Goal: Transaction & Acquisition: Download file/media

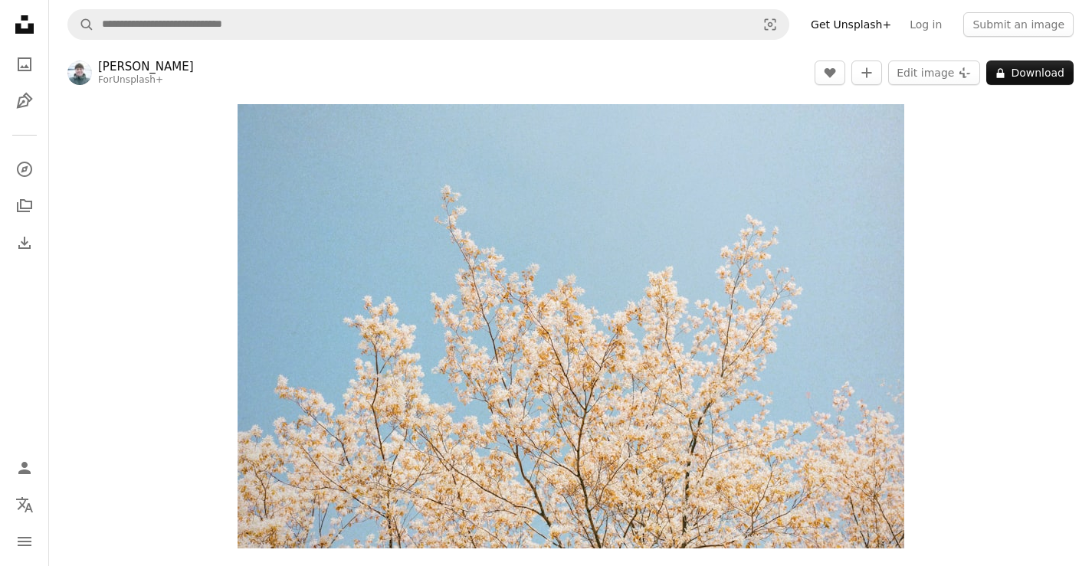
click at [26, 26] on icon "Unsplash logo Unsplash Home" at bounding box center [24, 24] width 31 height 31
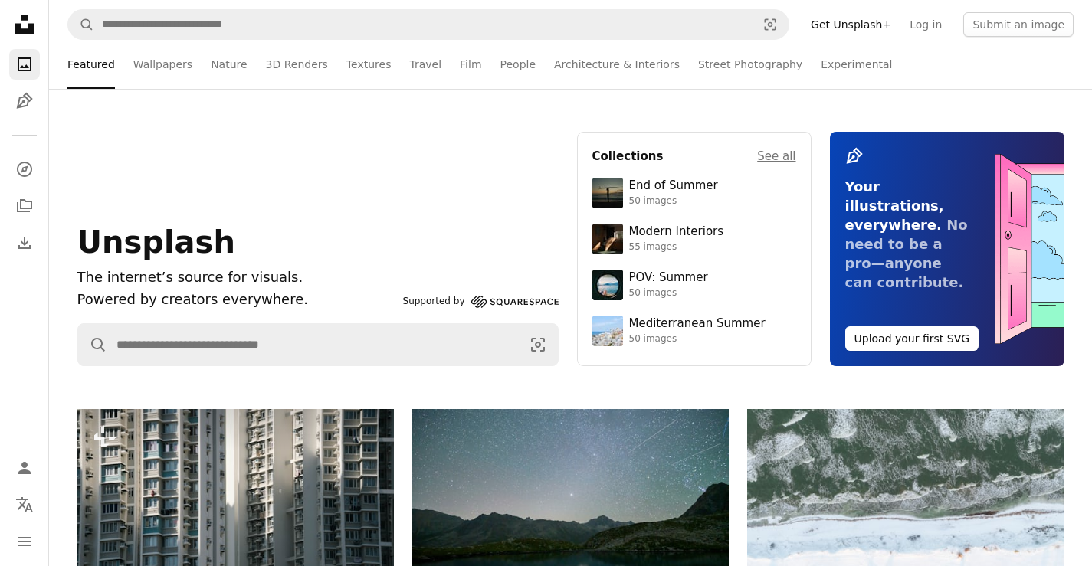
click at [28, 20] on icon "Unsplash logo Unsplash Home" at bounding box center [24, 24] width 31 height 31
click at [141, 57] on link "Wallpapers" at bounding box center [162, 64] width 59 height 49
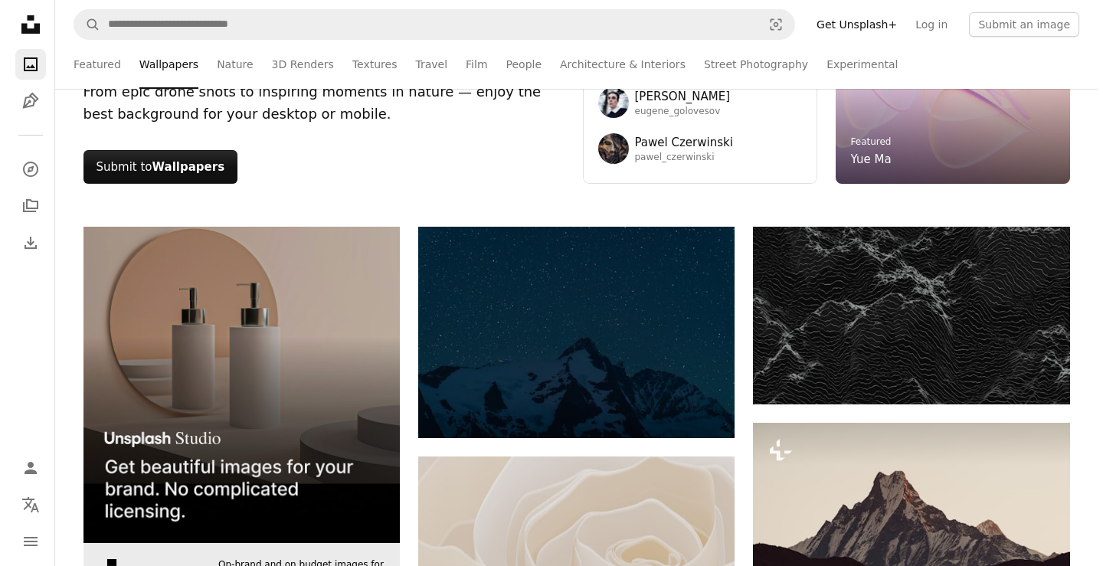
scroll to position [281, 0]
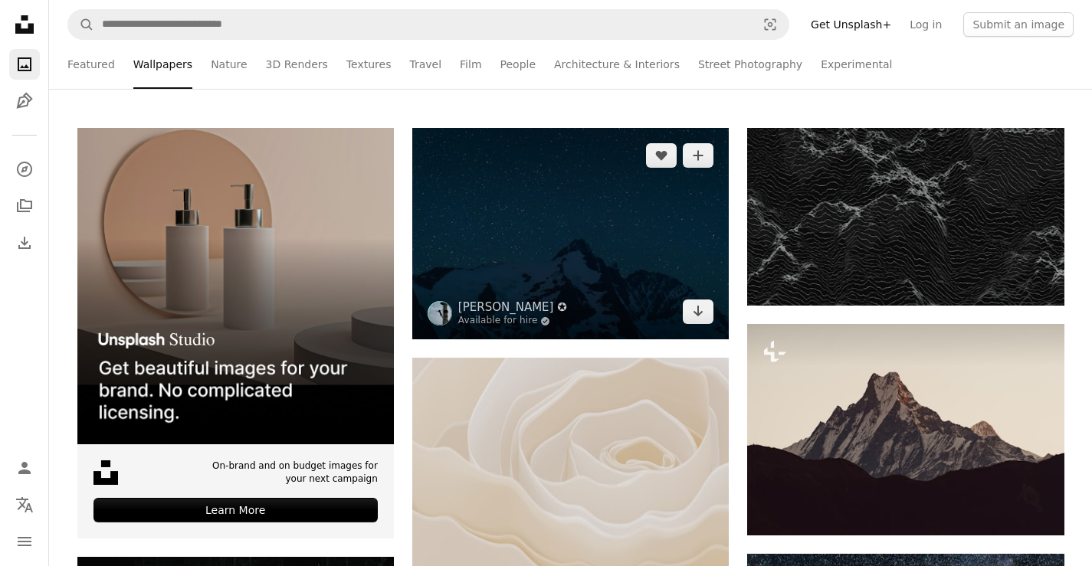
click at [612, 269] on img at bounding box center [570, 233] width 316 height 211
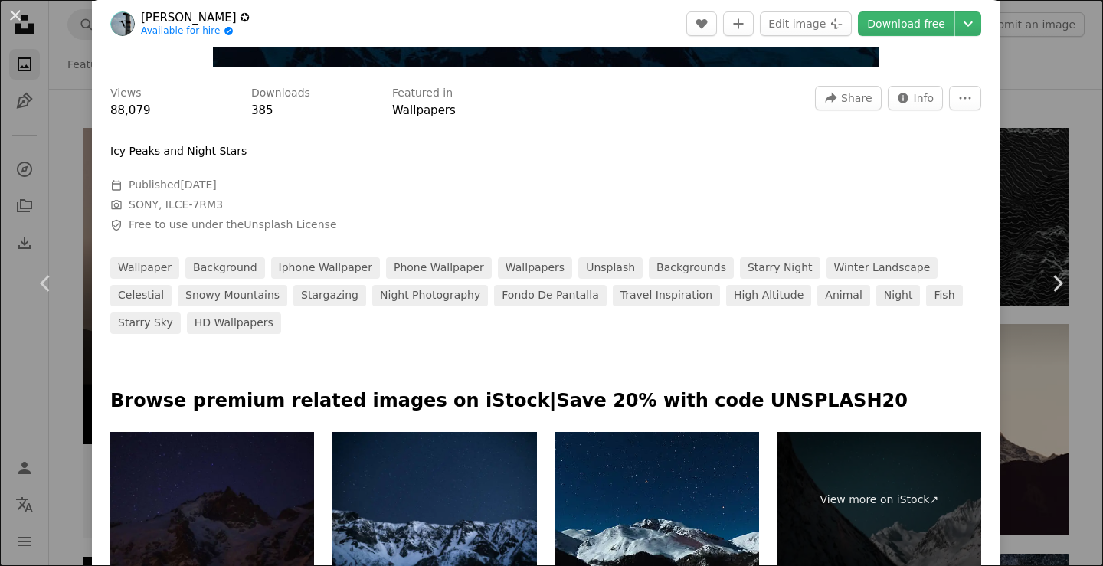
scroll to position [536, 0]
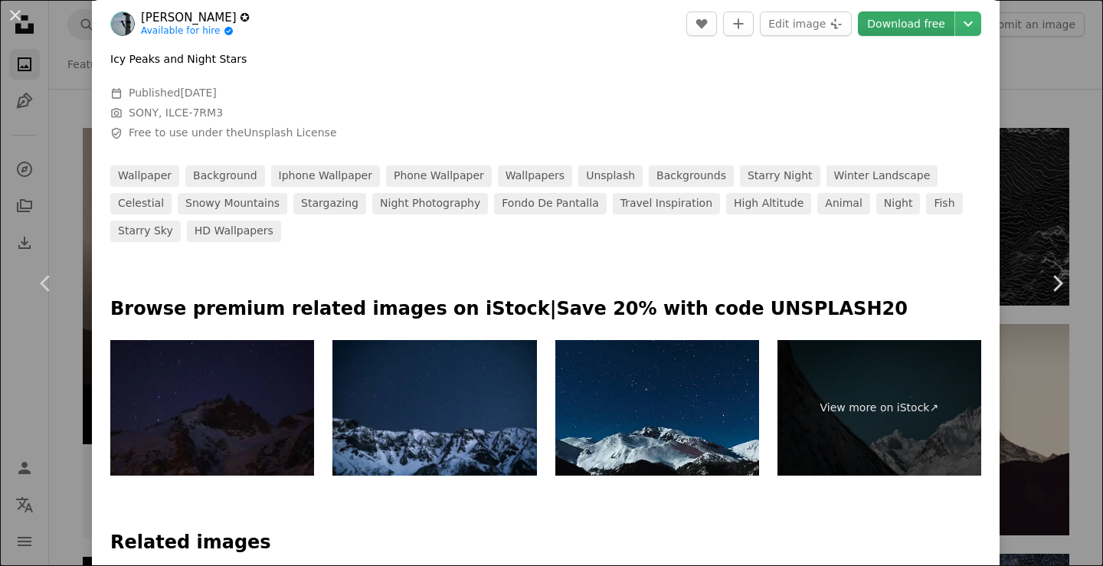
click at [922, 25] on link "Download free" at bounding box center [906, 23] width 97 height 25
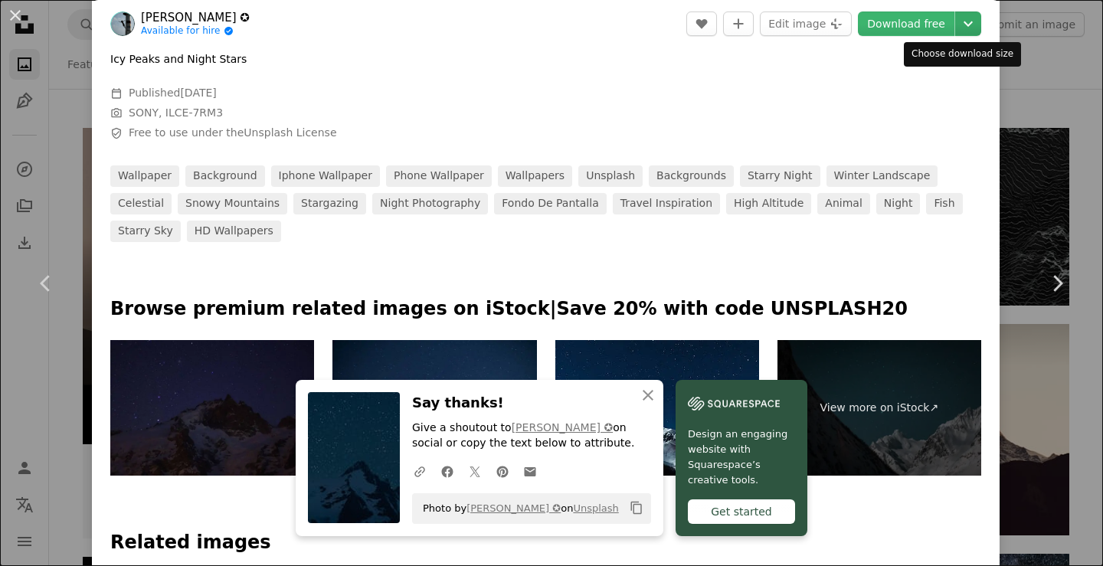
click at [956, 23] on icon "Chevron down" at bounding box center [968, 24] width 25 height 18
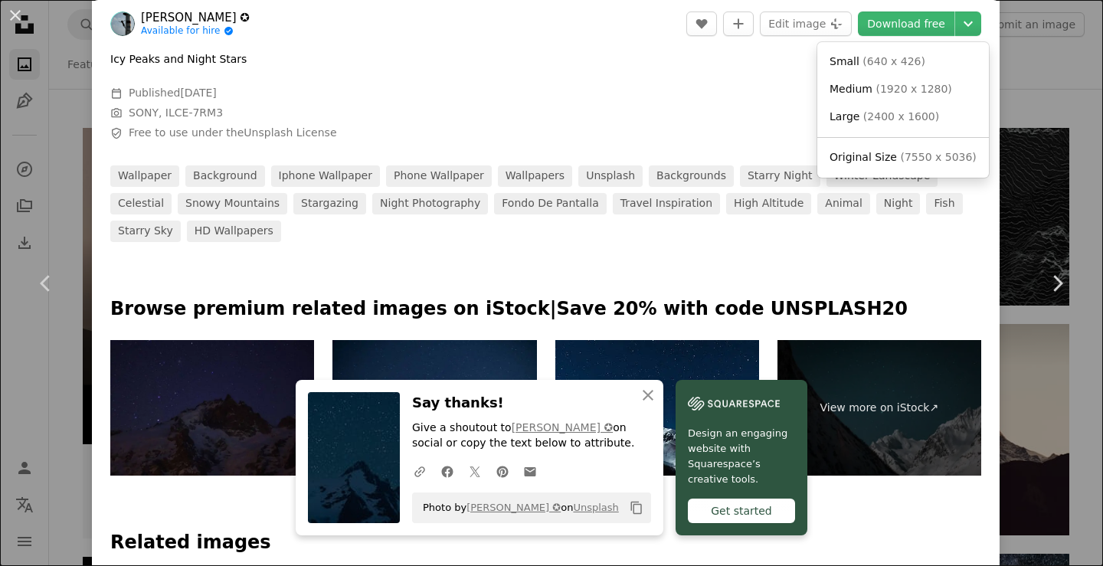
click at [897, 241] on dialog "An X shape Chevron left Chevron right An X shape Close Say thanks! Give a shout…" at bounding box center [551, 283] width 1103 height 566
